Goal: Task Accomplishment & Management: Manage account settings

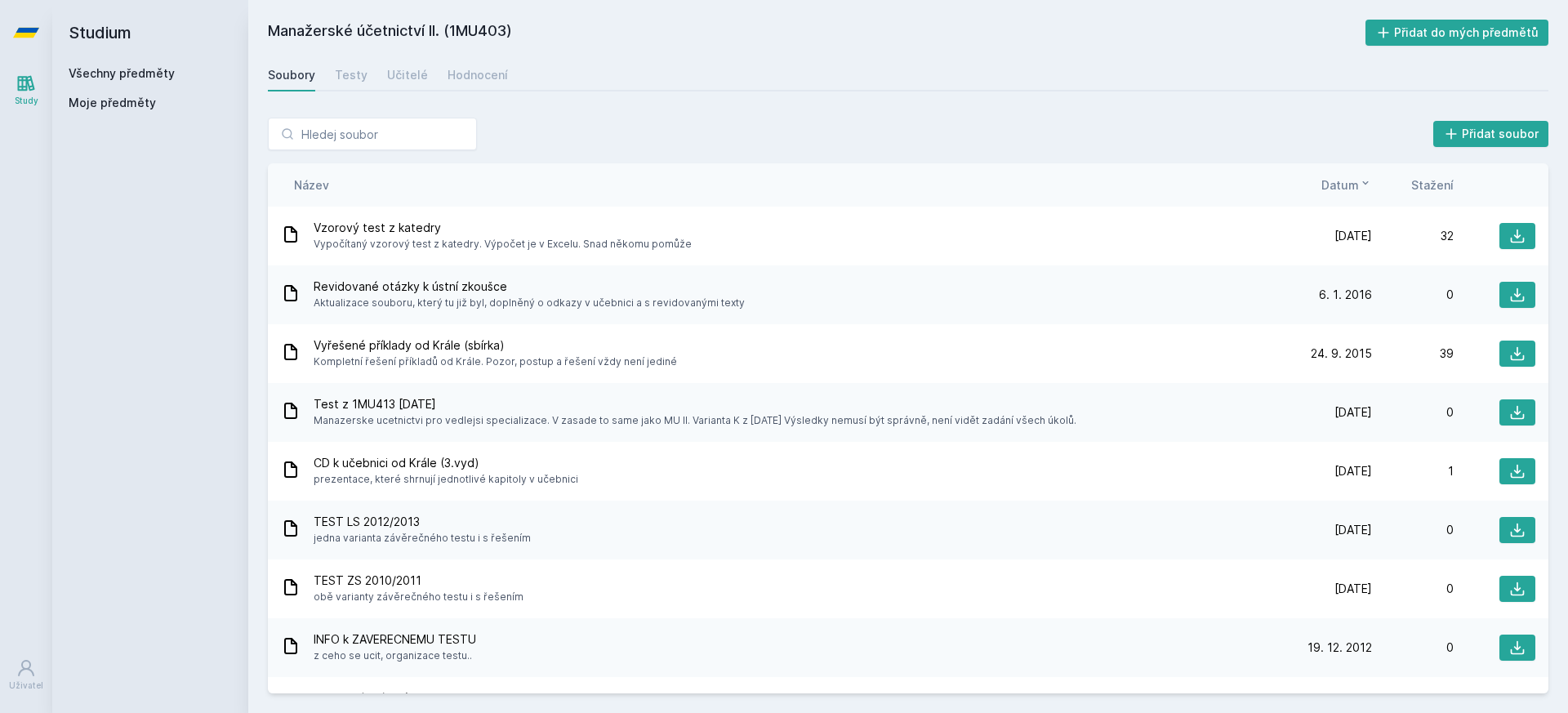
click at [15, 23] on icon at bounding box center [25, 33] width 26 height 65
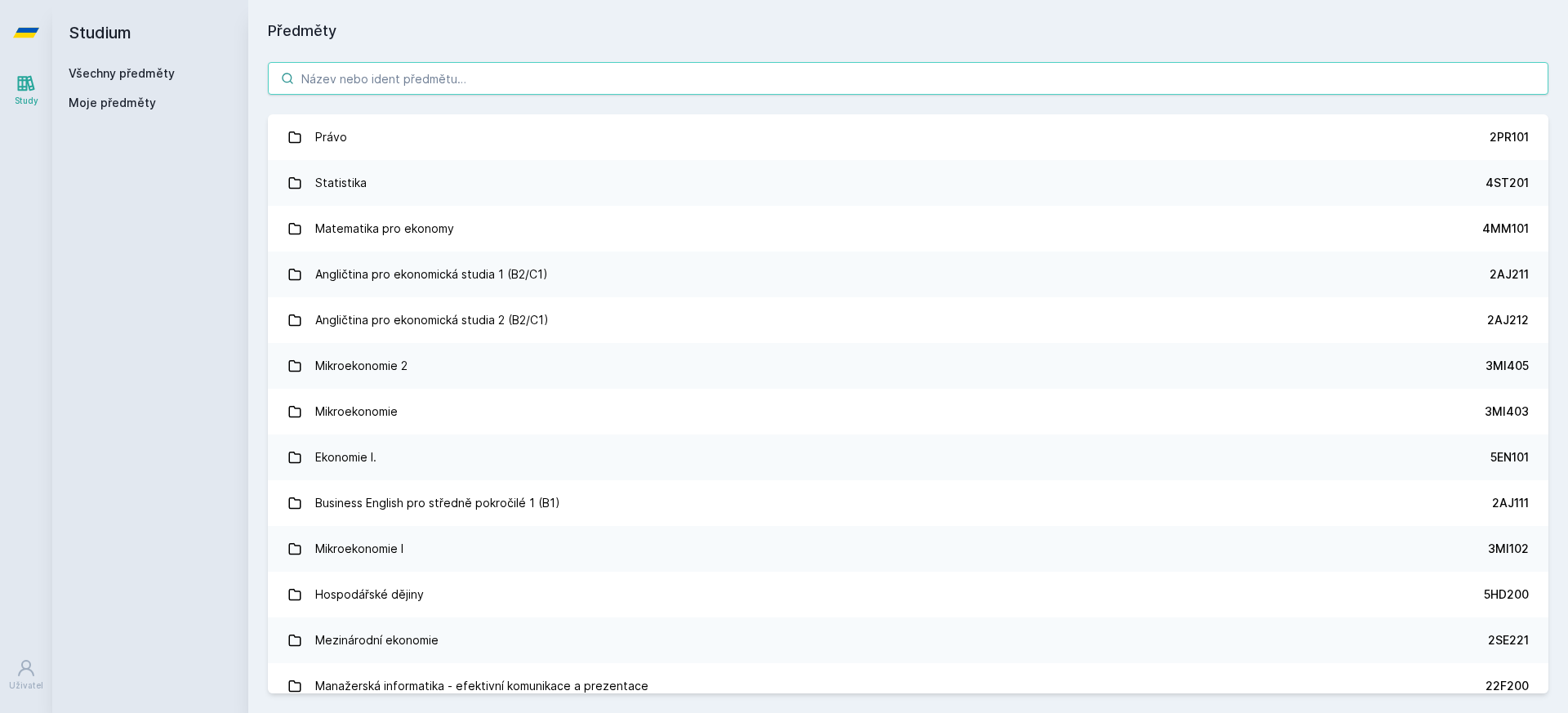
click at [514, 81] on input "search" at bounding box center [908, 78] width 1281 height 33
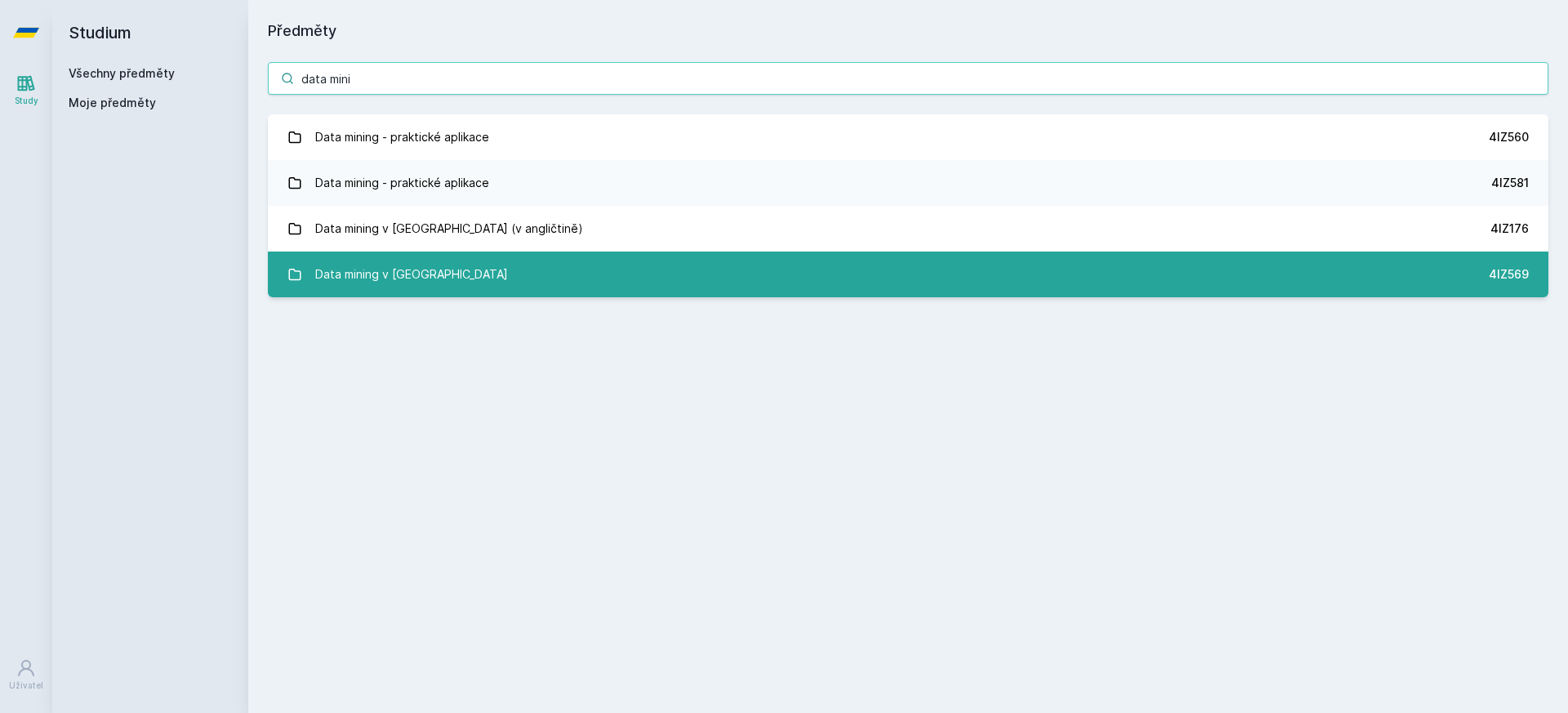
type input "data mini"
click at [710, 281] on link "Data mining v cloudu 4IZ569" at bounding box center [908, 274] width 1281 height 45
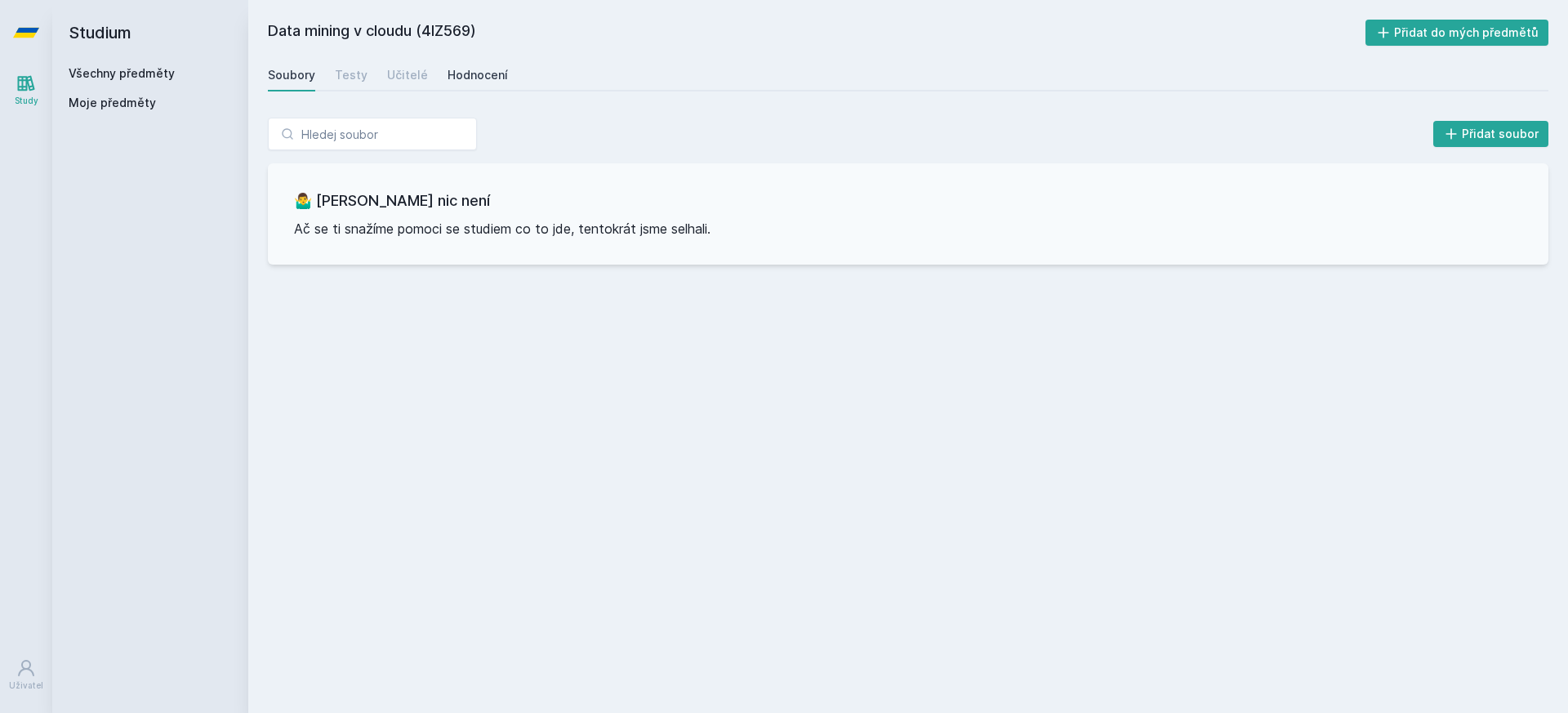
click at [476, 74] on div "Hodnocení" at bounding box center [478, 75] width 61 height 16
click at [413, 74] on div "Učitelé" at bounding box center [407, 75] width 41 height 16
click at [301, 68] on div "Soubory" at bounding box center [291, 75] width 47 height 16
click at [1413, 29] on button "Přidat do mých předmětů" at bounding box center [1457, 33] width 183 height 26
click at [30, 31] on icon at bounding box center [25, 33] width 26 height 10
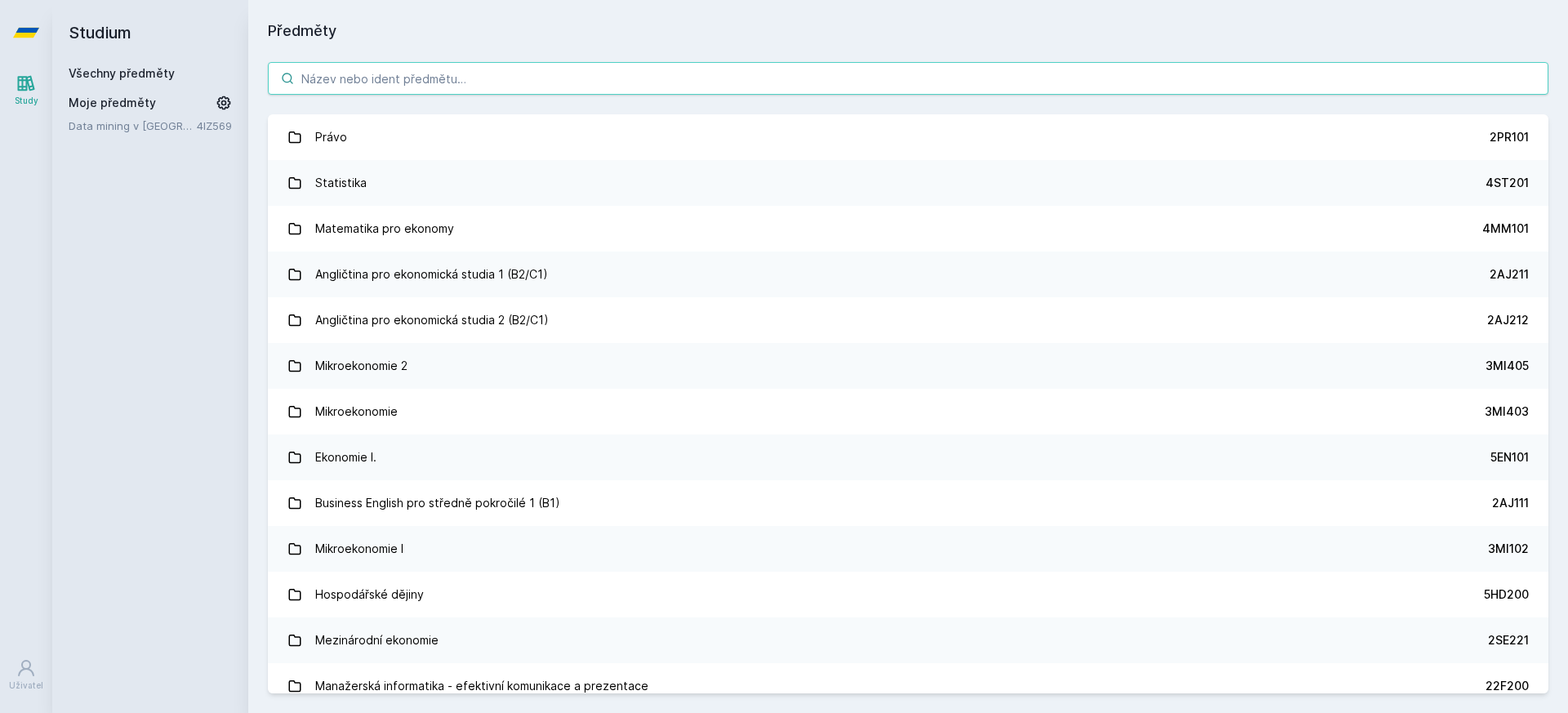
click at [505, 92] on input "search" at bounding box center [908, 78] width 1281 height 33
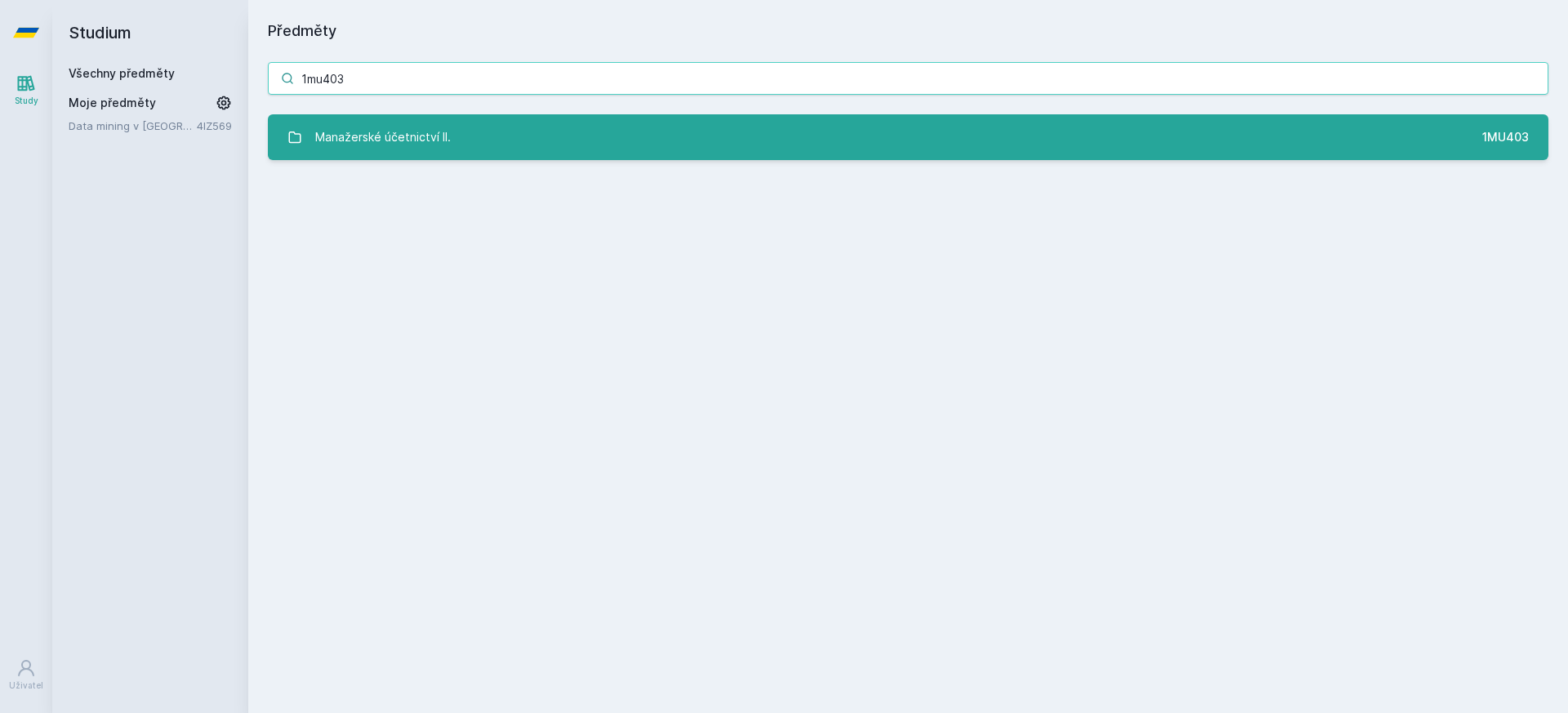
type input "1mu403"
click at [530, 132] on link "Manažerské účetnictví II. 1MU403" at bounding box center [908, 137] width 1281 height 45
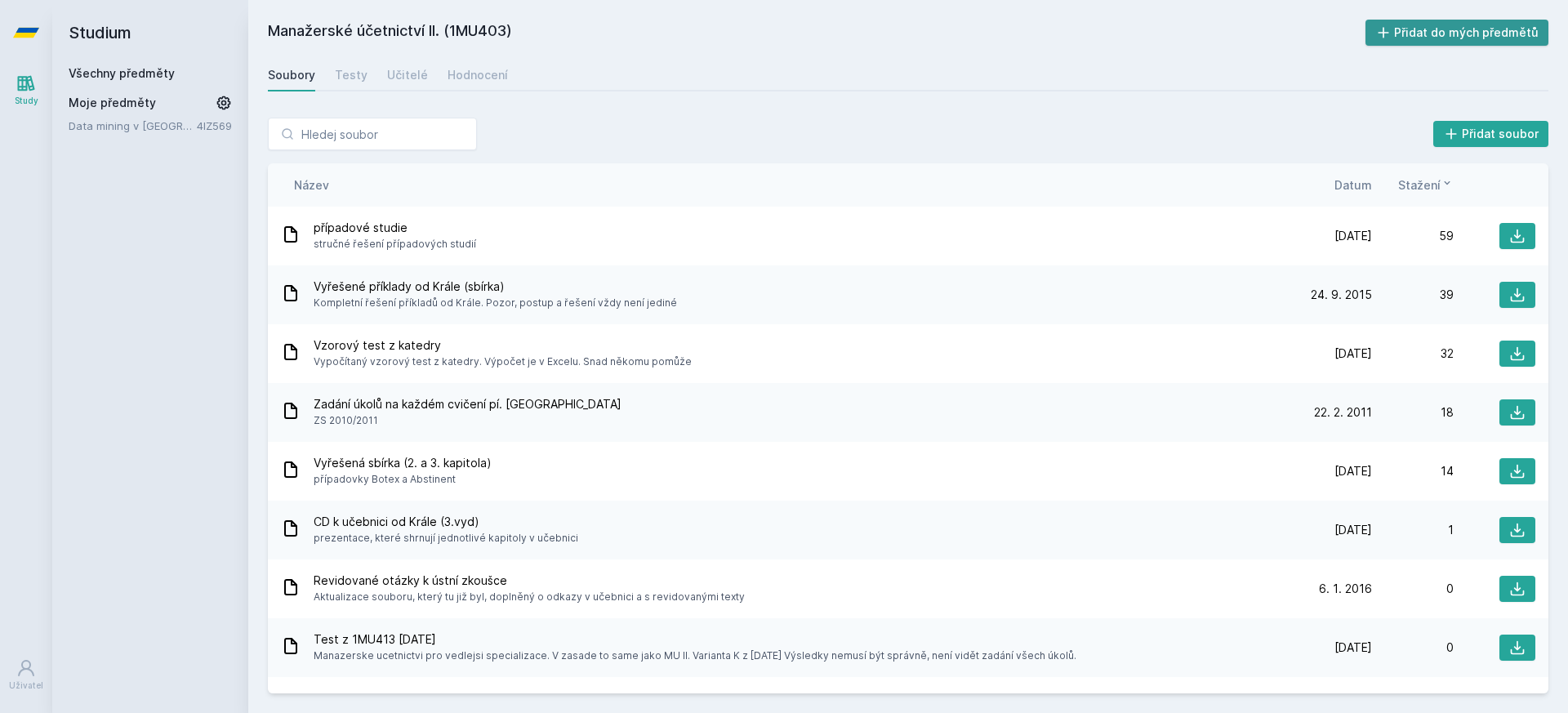
click at [1503, 32] on button "Přidat do mých předmětů" at bounding box center [1457, 33] width 183 height 26
click at [403, 78] on div "Učitelé" at bounding box center [407, 75] width 41 height 16
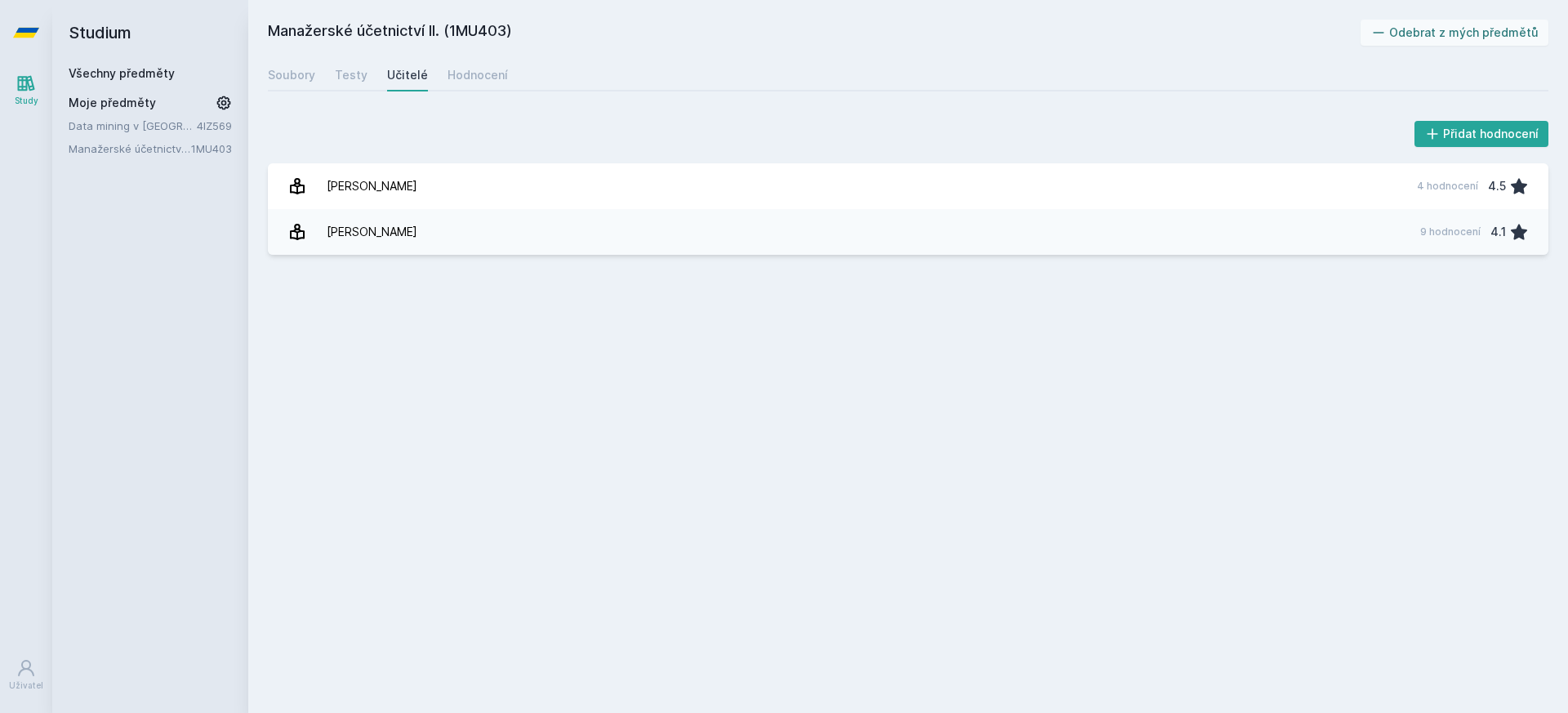
click at [24, 31] on icon at bounding box center [25, 33] width 26 height 10
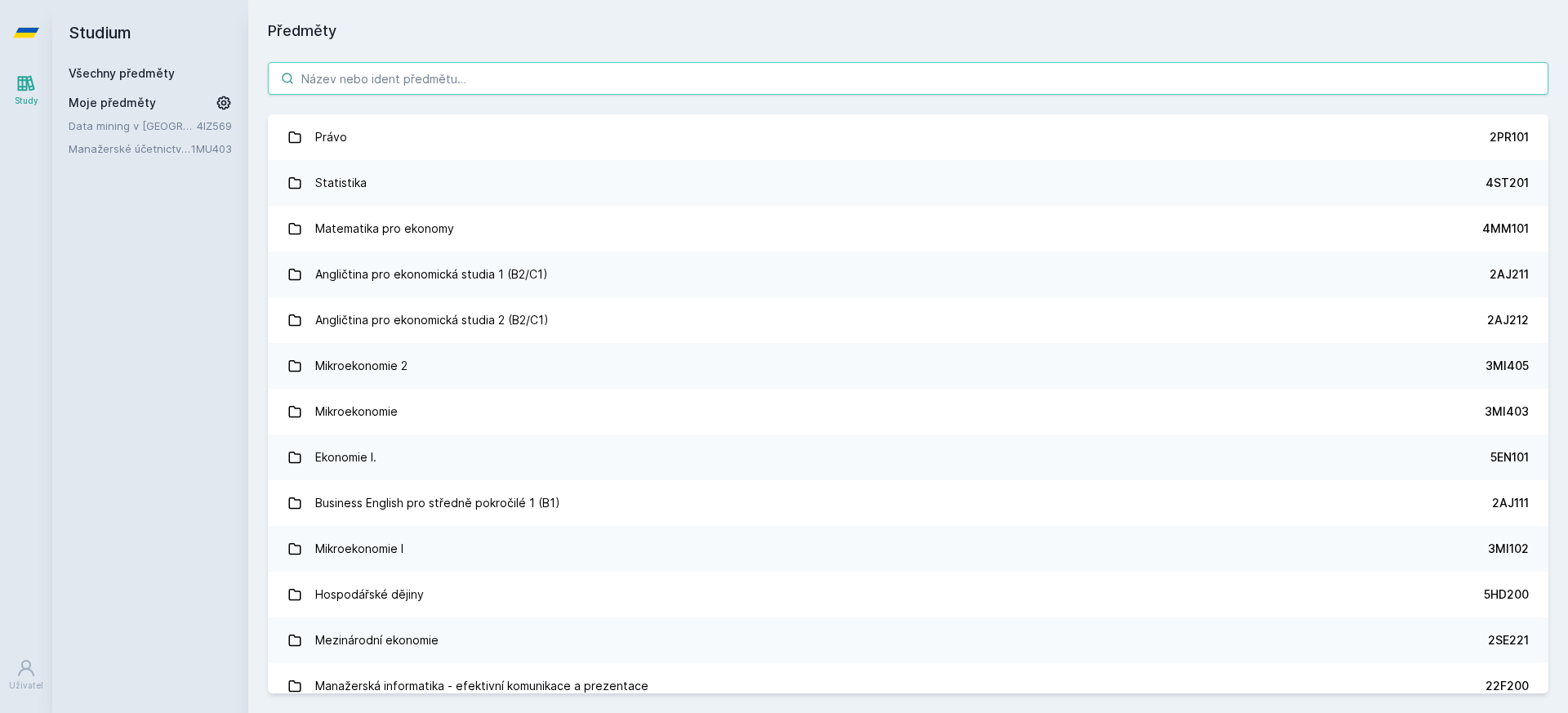
click at [400, 69] on input "search" at bounding box center [908, 78] width 1281 height 33
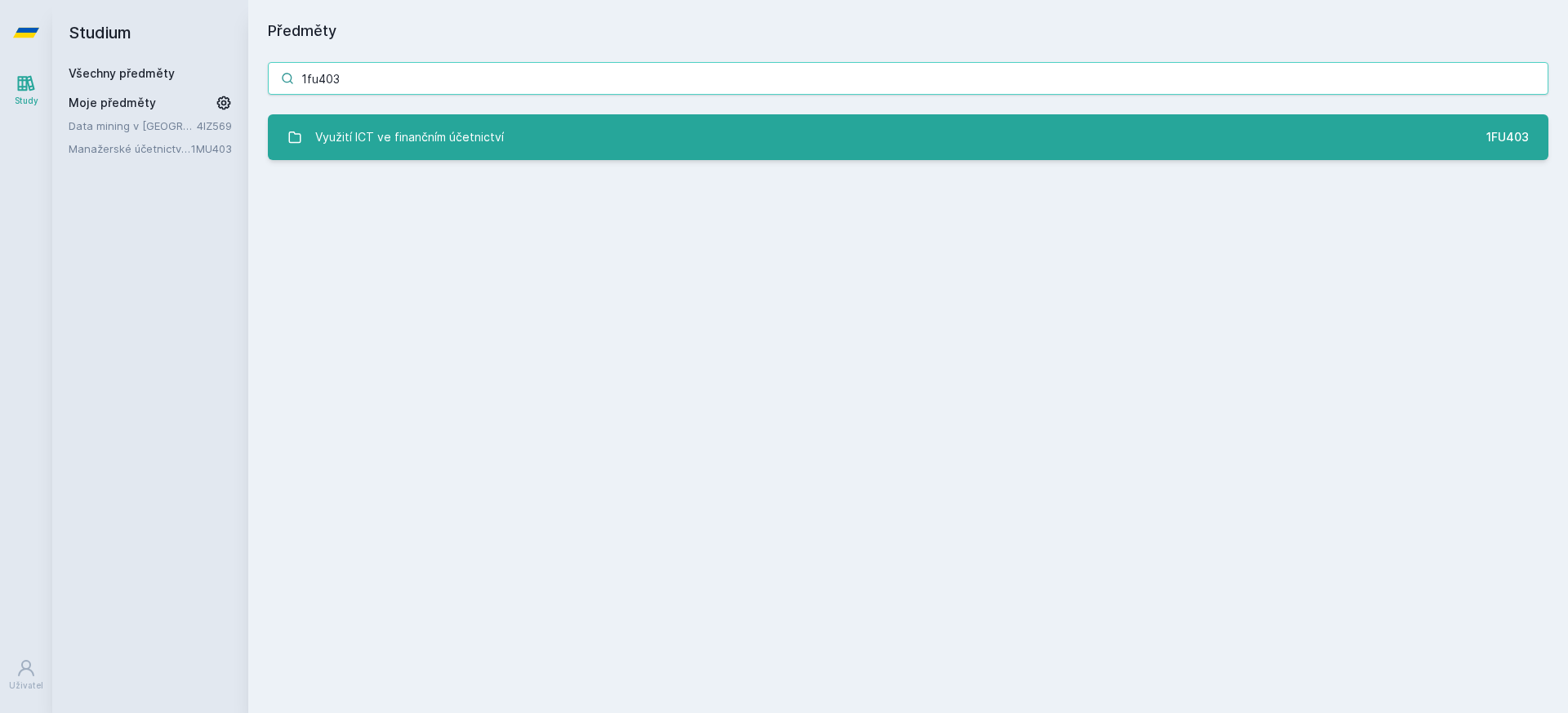
type input "1fu403"
click at [393, 136] on div "Využití ICT ve finančním účetnictví" at bounding box center [409, 137] width 189 height 33
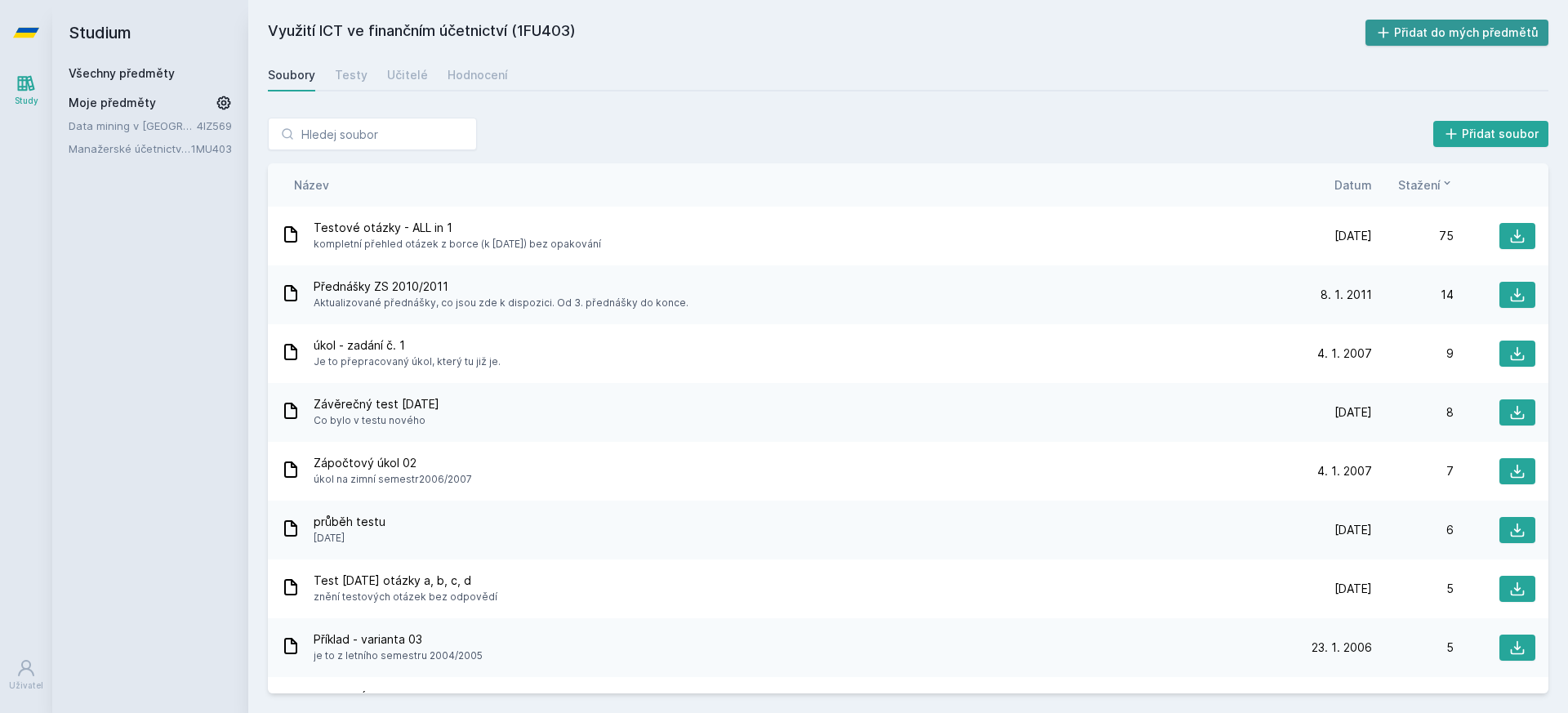
click at [1456, 33] on button "Přidat do mých předmětů" at bounding box center [1457, 33] width 183 height 26
click at [1366, 189] on span "Datum" at bounding box center [1353, 184] width 37 height 17
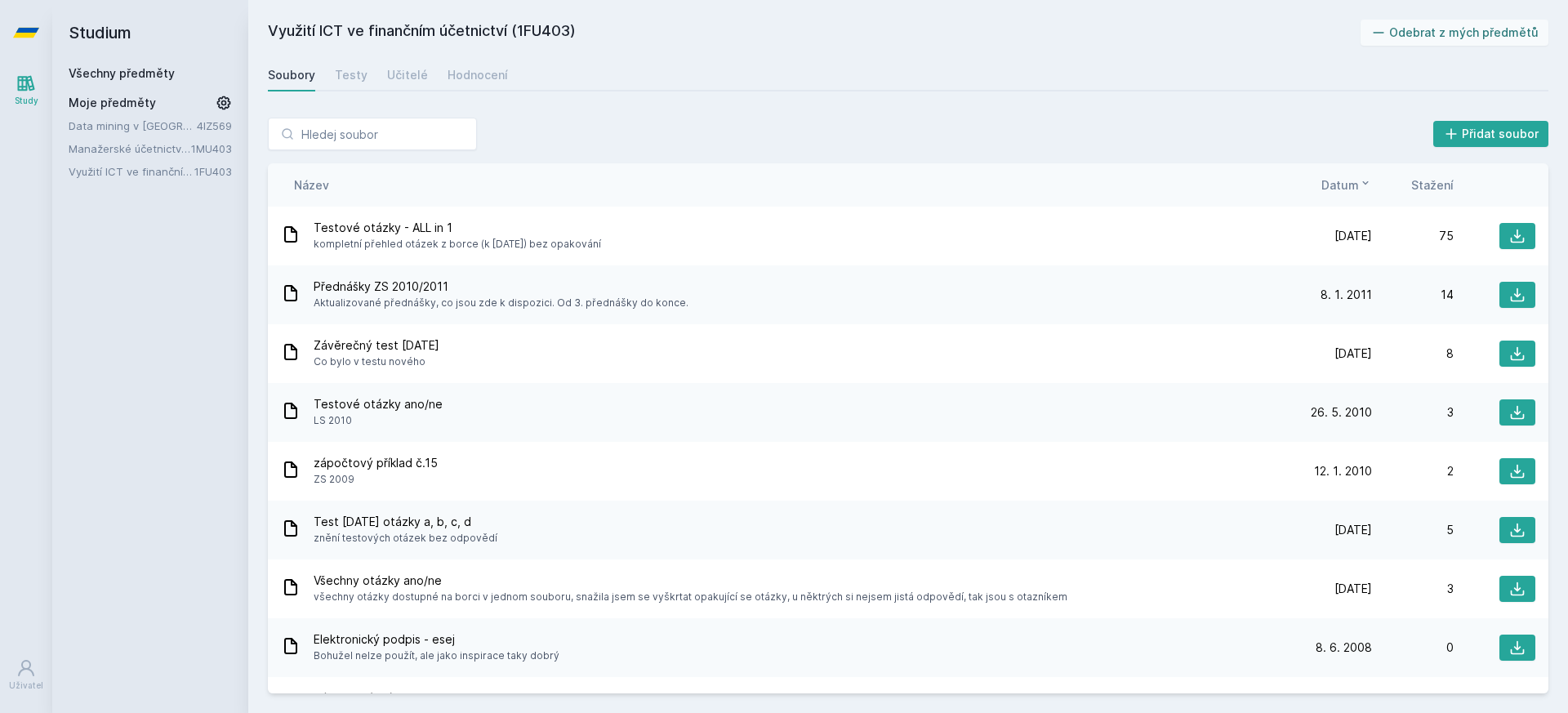
click at [1366, 189] on icon at bounding box center [1366, 183] width 13 height 13
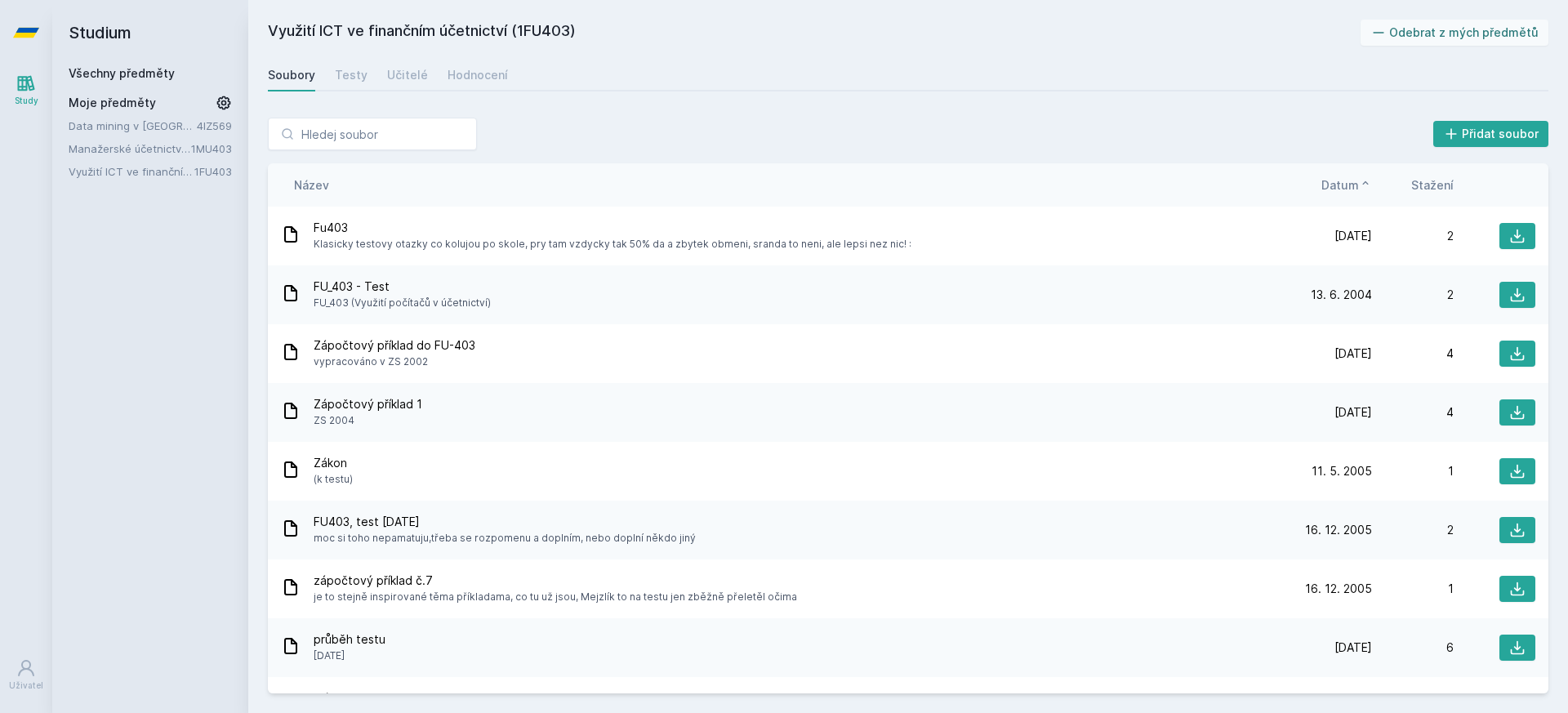
click at [1366, 189] on icon at bounding box center [1366, 183] width 13 height 13
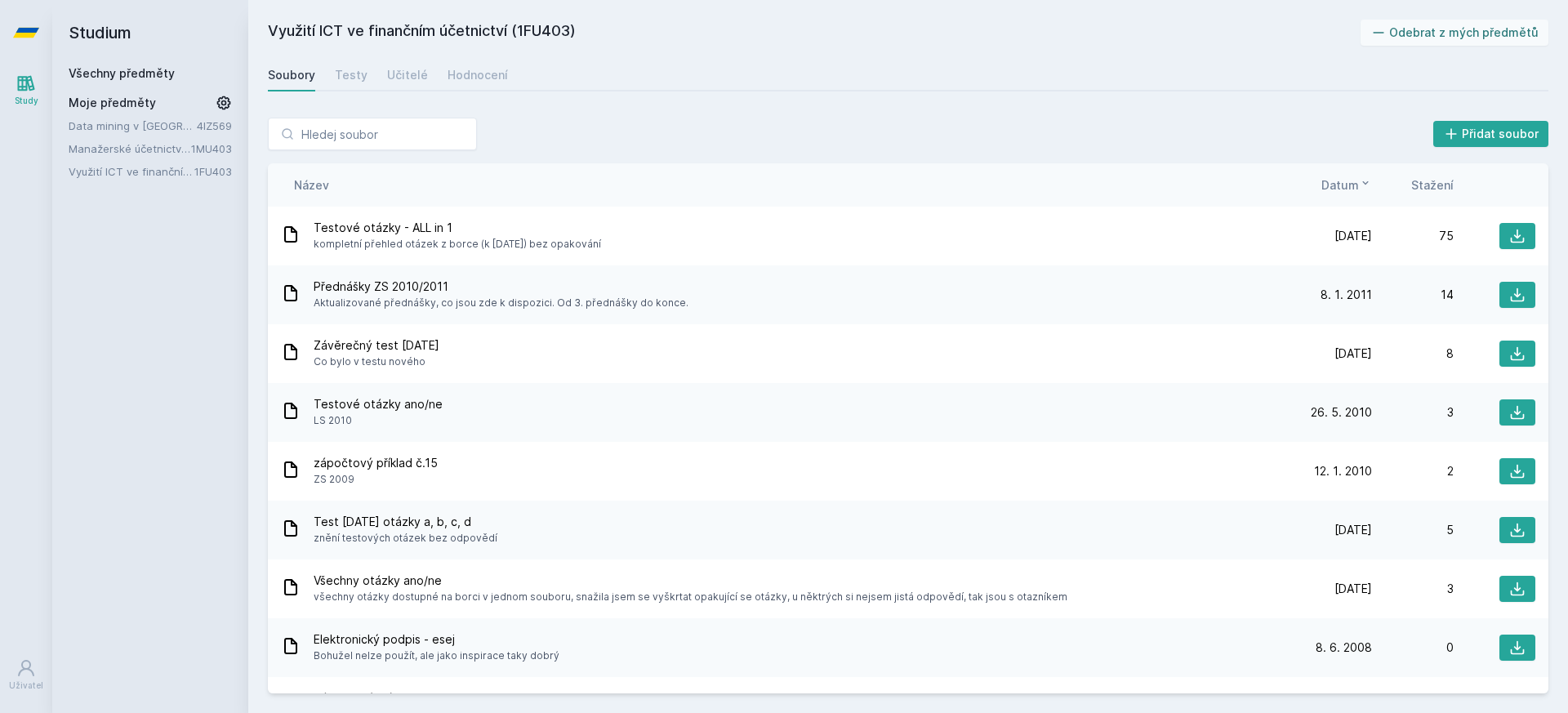
click at [1366, 191] on button "Datum" at bounding box center [1347, 184] width 51 height 17
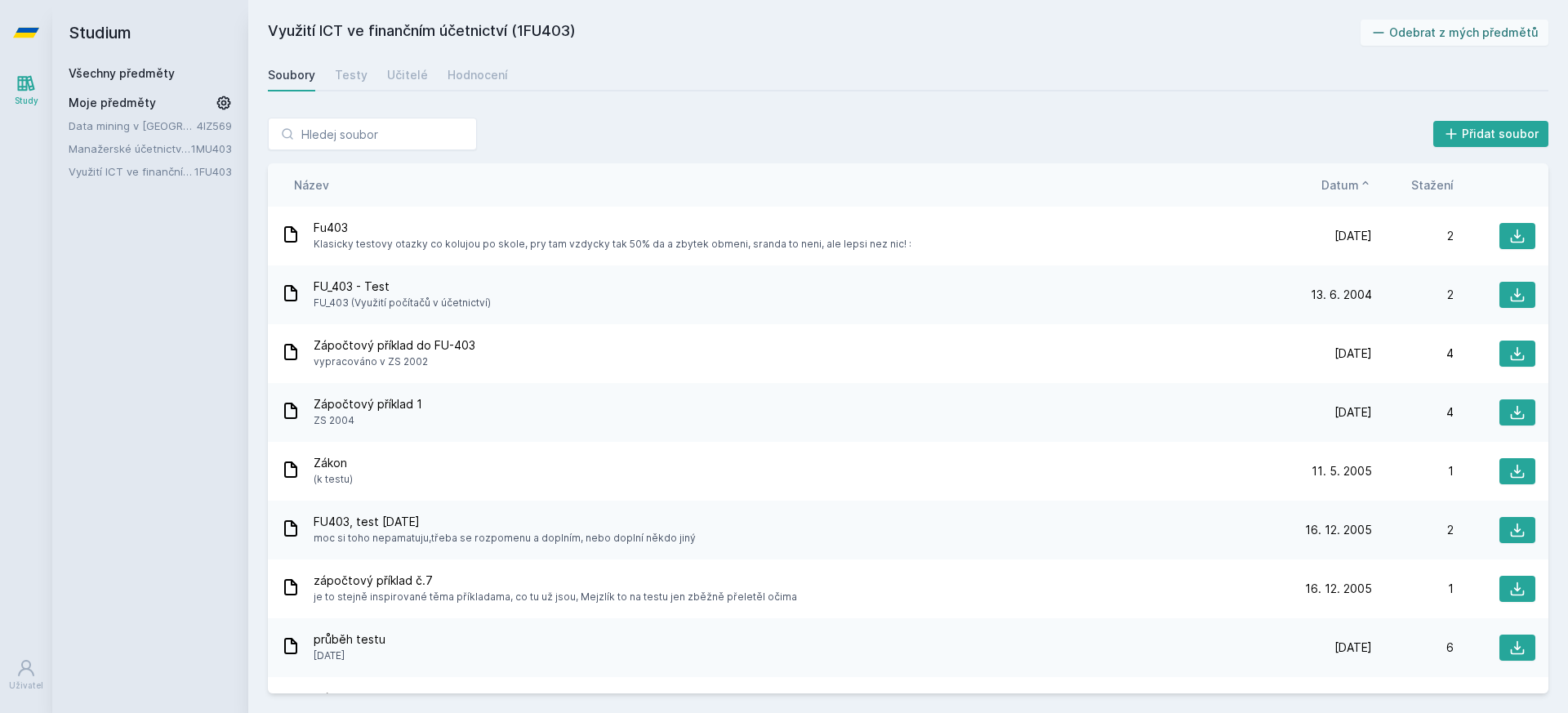
click at [1342, 188] on span "Datum" at bounding box center [1340, 184] width 37 height 17
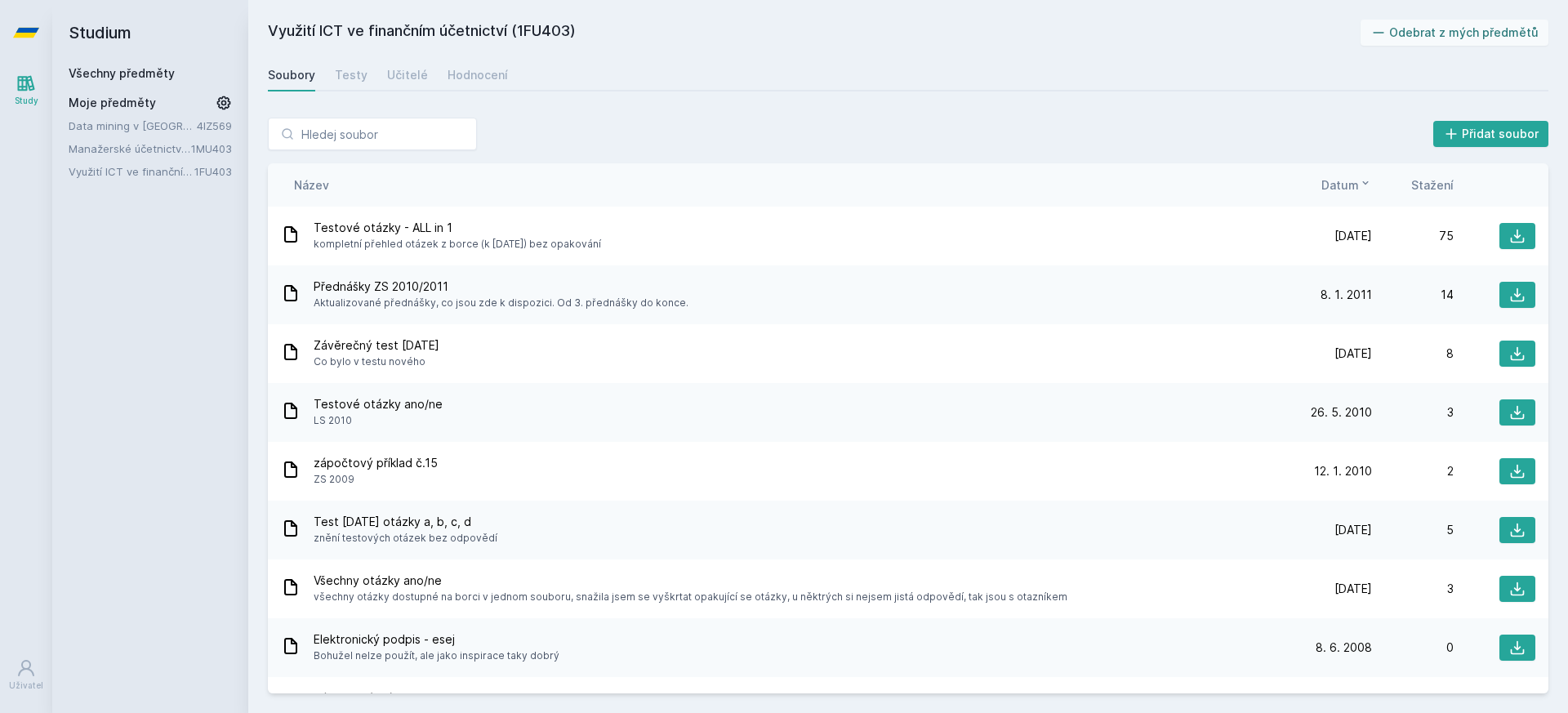
click at [1342, 188] on span "Datum" at bounding box center [1340, 184] width 37 height 17
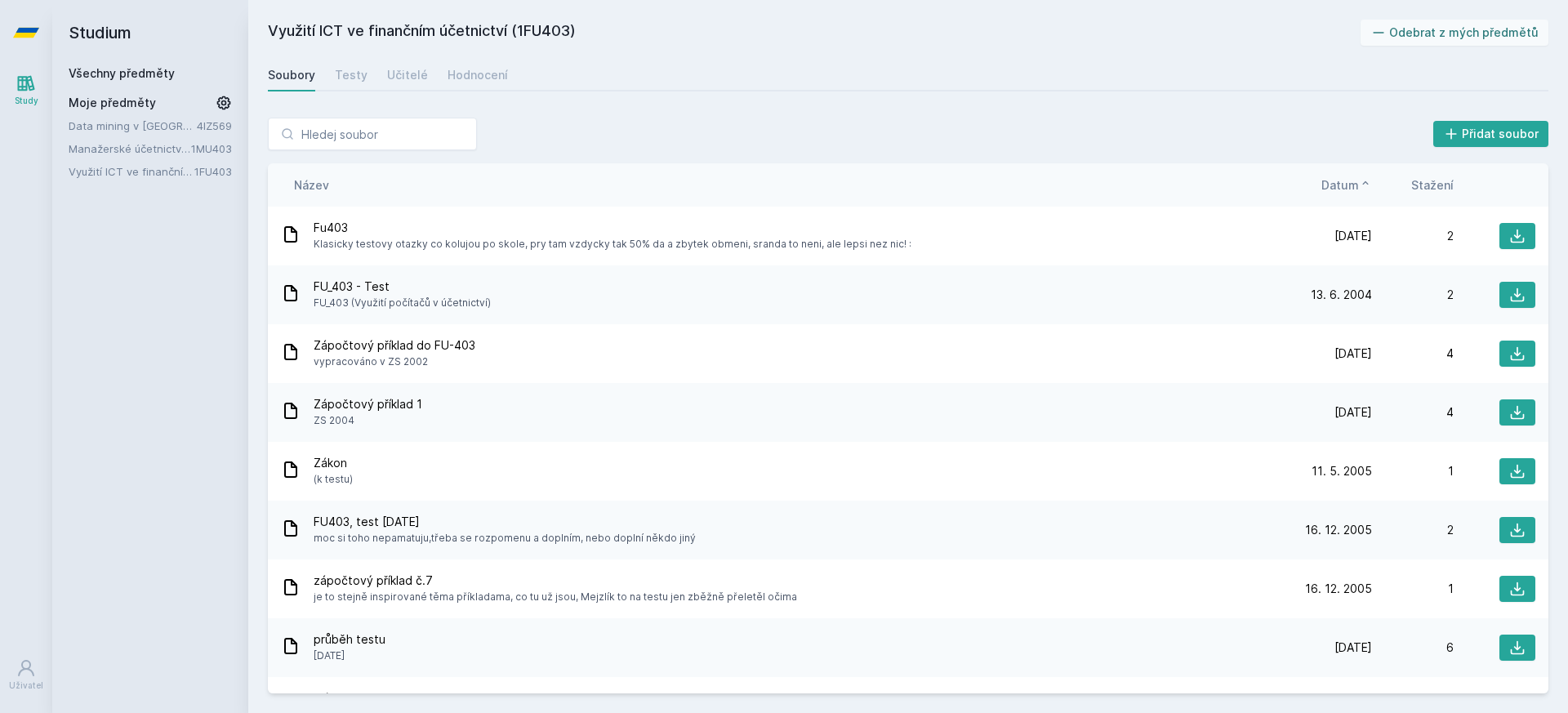
click at [1342, 188] on span "Datum" at bounding box center [1340, 184] width 37 height 17
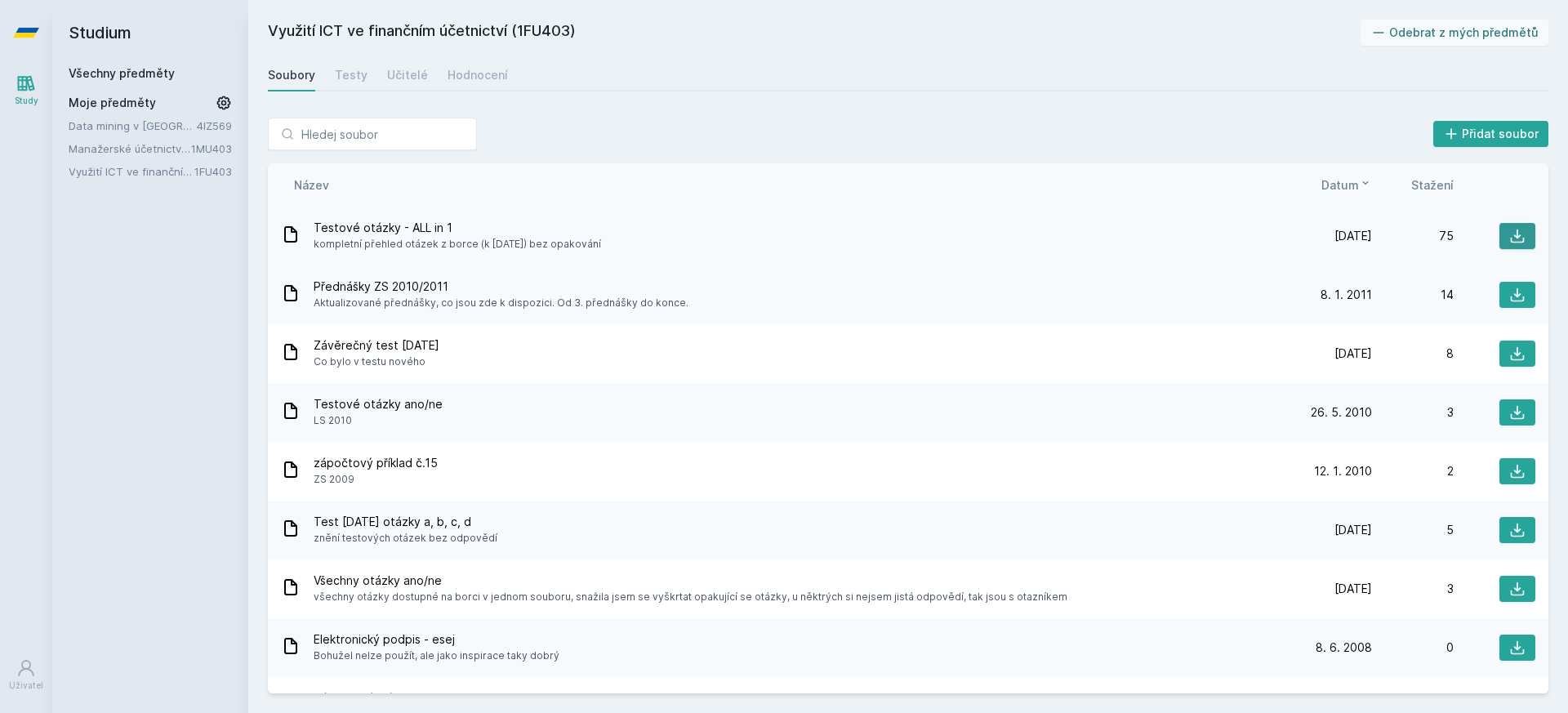
click at [1511, 240] on icon at bounding box center [1518, 236] width 16 height 16
click at [888, 145] on div "Přidat soubor" at bounding box center [908, 134] width 1281 height 33
click at [1510, 298] on icon at bounding box center [1518, 295] width 16 height 16
